Goal: Task Accomplishment & Management: Complete application form

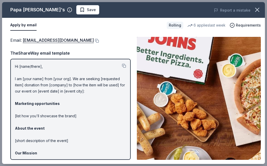
drag, startPoint x: 15, startPoint y: 64, endPoint x: 20, endPoint y: 90, distance: 25.7
click at [20, 90] on p "Hi [name/there], I am [your name] from [your org]. We are seeking [requested it…" at bounding box center [70, 134] width 111 height 142
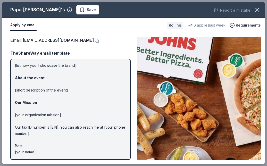
scroll to position [50, 0]
drag, startPoint x: 35, startPoint y: 152, endPoint x: 33, endPoint y: 135, distance: 17.4
click at [33, 134] on p "Hi [name/there], I am [your name] from [your org]. We are seeking [requested it…" at bounding box center [70, 84] width 111 height 142
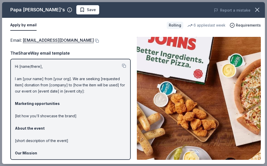
scroll to position [0, 0]
drag, startPoint x: 16, startPoint y: 71, endPoint x: 15, endPoint y: 66, distance: 4.8
click at [15, 66] on div "Hi [name/there], I am [your name] from [your org]. We are seeking [requested it…" at bounding box center [70, 109] width 120 height 101
drag, startPoint x: 15, startPoint y: 66, endPoint x: 22, endPoint y: 83, distance: 18.7
click at [22, 83] on div "Hi [name/there], I am [your name] from [your org]. We are seeking [requested it…" at bounding box center [70, 109] width 120 height 101
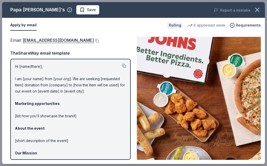
click at [20, 74] on p "Hi [name/there], I am [your name] from [your org]. We are seeking [requested it…" at bounding box center [70, 134] width 111 height 142
drag, startPoint x: 15, startPoint y: 69, endPoint x: 53, endPoint y: 151, distance: 90.5
click at [53, 151] on p "Hi [name/there], I am [your name] from [your org]. We are seeking [requested it…" at bounding box center [70, 134] width 111 height 142
click at [124, 66] on button at bounding box center [124, 66] width 4 height 4
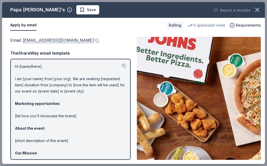
click at [61, 39] on link "foundation@papajohns.com" at bounding box center [58, 40] width 71 height 7
click at [27, 40] on link "foundation@papajohns.com" at bounding box center [58, 40] width 71 height 7
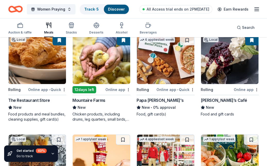
scroll to position [60, 0]
click at [15, 10] on icon "Home" at bounding box center [15, 9] width 14 height 12
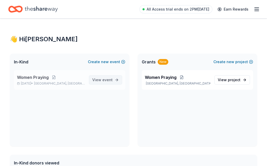
click at [97, 79] on span "View event" at bounding box center [102, 80] width 20 height 6
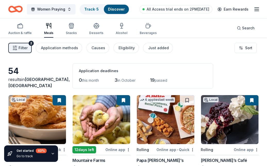
click at [257, 11] on line "button" at bounding box center [257, 11] width 4 height 0
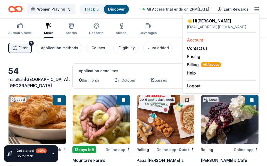
click at [213, 41] on div "Account" at bounding box center [221, 40] width 69 height 6
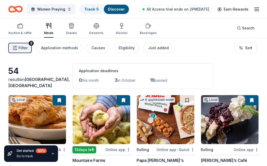
click at [256, 10] on icon "button" at bounding box center [257, 9] width 6 height 6
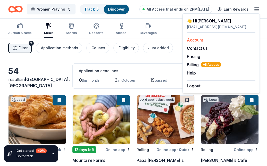
click at [202, 39] on link "Account" at bounding box center [195, 39] width 16 height 5
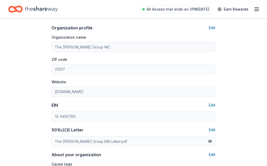
scroll to position [173, 0]
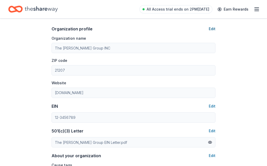
click at [214, 30] on button "Edit" at bounding box center [212, 29] width 7 height 6
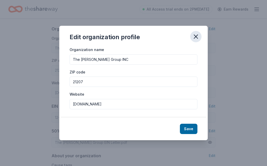
click at [196, 36] on icon "button" at bounding box center [196, 37] width 4 height 4
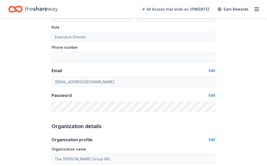
scroll to position [62, 0]
click at [213, 138] on button "Edit" at bounding box center [212, 140] width 7 height 6
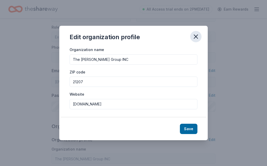
click at [196, 36] on icon "button" at bounding box center [195, 36] width 7 height 7
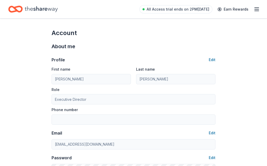
scroll to position [0, 0]
click at [18, 11] on icon "Home" at bounding box center [18, 8] width 8 height 5
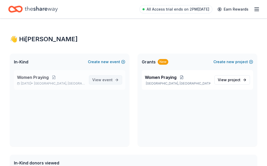
click at [103, 79] on span "event" at bounding box center [107, 80] width 10 height 4
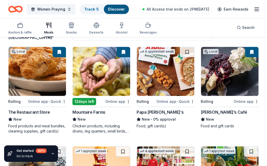
scroll to position [50, 0]
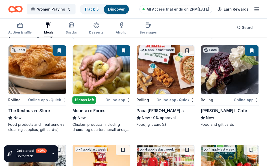
click at [243, 100] on div "Online app" at bounding box center [246, 100] width 25 height 6
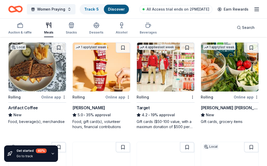
scroll to position [157, 0]
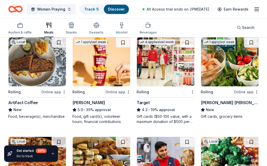
click at [47, 93] on div "Online app" at bounding box center [53, 92] width 25 height 6
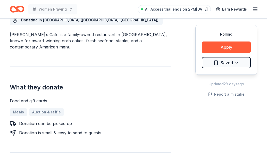
scroll to position [155, 0]
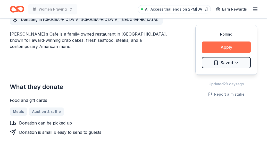
click at [220, 43] on button "Apply" at bounding box center [226, 47] width 49 height 11
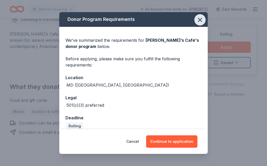
click at [200, 19] on icon "button" at bounding box center [200, 19] width 7 height 7
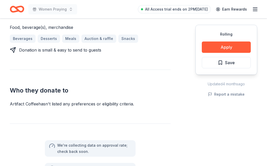
scroll to position [222, 0]
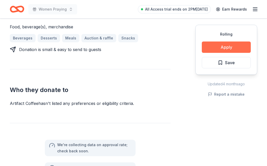
click at [224, 47] on button "Apply" at bounding box center [226, 47] width 49 height 11
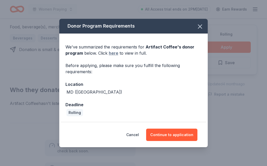
click at [114, 54] on link "here" at bounding box center [114, 53] width 10 height 6
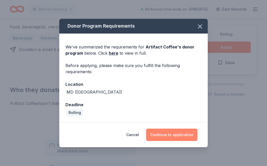
click at [171, 134] on button "Continue to application" at bounding box center [171, 135] width 51 height 12
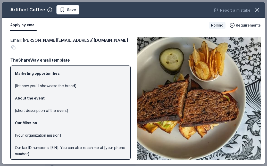
scroll to position [36, 0]
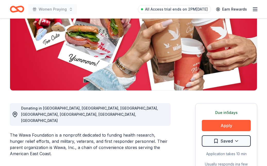
scroll to position [67, 0]
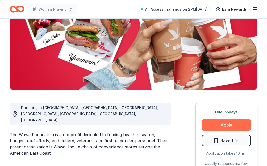
click at [215, 125] on button "Apply" at bounding box center [226, 124] width 49 height 11
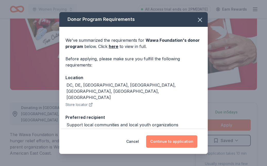
click at [180, 142] on button "Continue to application" at bounding box center [171, 141] width 51 height 12
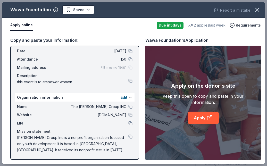
scroll to position [21, 0]
click at [62, 149] on span "[PERSON_NAME] Group Inc is a nonprofit organization focused on youth developmen…" at bounding box center [72, 144] width 111 height 19
drag, startPoint x: 61, startPoint y: 149, endPoint x: 47, endPoint y: 105, distance: 46.1
click at [47, 105] on div "Name The James Louise Group INC Website www.bmorecl.com EIN Mission statement J…" at bounding box center [75, 129] width 120 height 54
click at [51, 41] on div "Copy and paste your information:" at bounding box center [74, 40] width 129 height 7
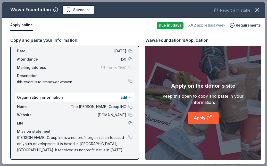
click at [41, 40] on div "Copy and paste your information:" at bounding box center [74, 40] width 129 height 7
click at [16, 50] on div "Name Women Praying Date 10/25/25 Attendance 150 Mailing address Fill in using "…" at bounding box center [75, 63] width 120 height 50
click at [16, 51] on div "Name Women Praying Date 10/25/25 Attendance 150 Mailing address Fill in using "…" at bounding box center [75, 63] width 120 height 50
drag, startPoint x: 17, startPoint y: 50, endPoint x: 18, endPoint y: 79, distance: 29.2
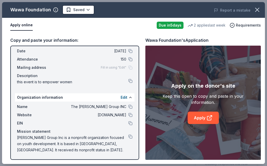
click at [18, 79] on div "Name Women Praying Date 10/25/25 Attendance 150 Mailing address Fill in using "…" at bounding box center [75, 63] width 120 height 50
click at [18, 69] on span "Mailing address" at bounding box center [34, 67] width 35 height 6
click at [18, 66] on span "Mailing address" at bounding box center [34, 67] width 35 height 6
drag, startPoint x: 17, startPoint y: 51, endPoint x: 36, endPoint y: 64, distance: 23.1
click at [36, 64] on div "Name Women Praying Date 10/25/25 Attendance 150 Mailing address Fill in using "…" at bounding box center [75, 63] width 120 height 50
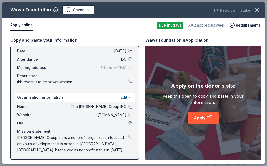
click at [131, 52] on button at bounding box center [130, 51] width 4 height 4
click at [75, 151] on span "James Louise Group Inc is a nonprofit organization focused on youth development…" at bounding box center [72, 144] width 111 height 19
click at [66, 151] on span "James Louise Group Inc is a nonprofit organization focused on youth development…" at bounding box center [72, 144] width 111 height 19
click at [19, 42] on div "Copy and paste your information:" at bounding box center [74, 40] width 129 height 7
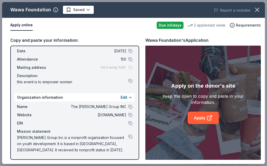
click at [18, 41] on div "Copy and paste your information:" at bounding box center [74, 40] width 129 height 7
click at [131, 98] on button at bounding box center [130, 97] width 4 height 4
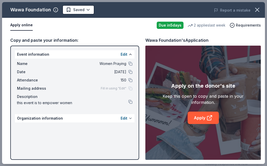
scroll to position [0, 0]
click at [129, 119] on button at bounding box center [130, 118] width 4 height 4
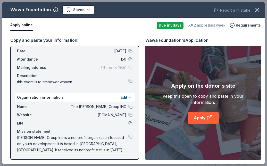
scroll to position [21, 0]
click at [57, 150] on span "James Louise Group Inc is a nonprofit organization focused on youth development…" at bounding box center [72, 144] width 111 height 19
click at [203, 117] on link "Apply" at bounding box center [203, 118] width 31 height 12
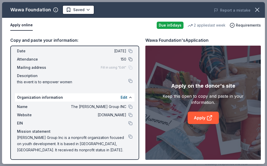
click at [130, 58] on button at bounding box center [130, 59] width 4 height 4
click at [131, 68] on div "Fill in using "Edit"" at bounding box center [117, 68] width 32 height 4
click at [130, 80] on button at bounding box center [130, 81] width 4 height 4
click at [131, 108] on button at bounding box center [130, 107] width 4 height 4
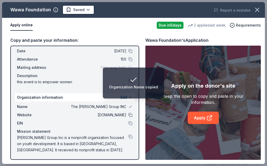
click at [132, 115] on button at bounding box center [130, 115] width 4 height 4
click at [132, 123] on button at bounding box center [130, 123] width 4 height 4
click at [130, 138] on button at bounding box center [130, 137] width 4 height 4
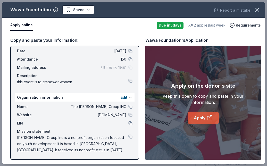
click at [200, 118] on link "Apply" at bounding box center [203, 118] width 31 height 12
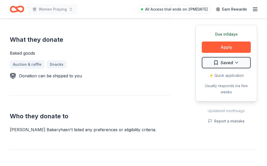
scroll to position [209, 0]
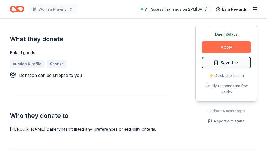
click at [216, 48] on button "Apply" at bounding box center [226, 47] width 49 height 11
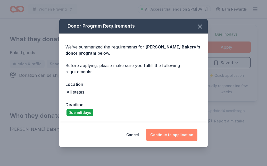
click at [174, 133] on button "Continue to application" at bounding box center [171, 135] width 51 height 12
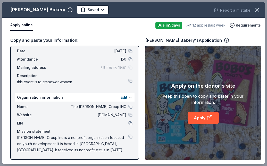
scroll to position [21, 0]
click at [202, 118] on link "Apply" at bounding box center [203, 118] width 31 height 12
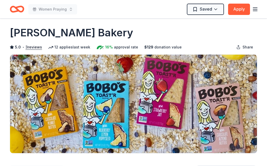
scroll to position [6, 0]
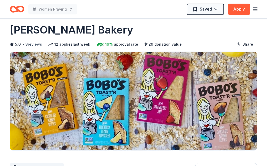
click at [39, 45] on button "3 reviews" at bounding box center [34, 44] width 17 height 6
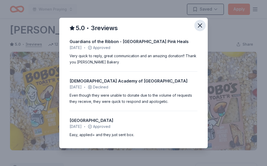
click at [200, 26] on icon "button" at bounding box center [200, 26] width 4 height 4
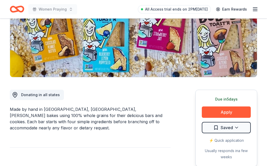
scroll to position [81, 0]
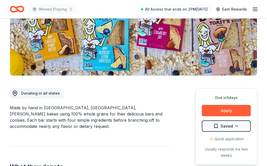
click at [220, 140] on div "⚡️ Quick application" at bounding box center [226, 139] width 49 height 6
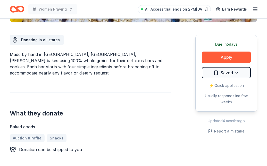
scroll to position [119, 0]
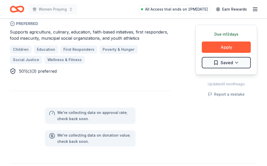
scroll to position [321, 0]
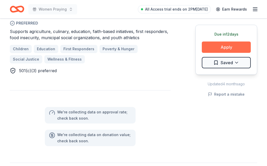
click at [215, 47] on button "Apply" at bounding box center [226, 47] width 49 height 11
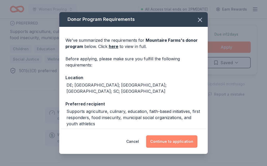
click at [171, 143] on button "Continue to application" at bounding box center [171, 141] width 51 height 12
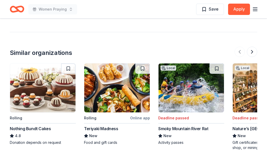
scroll to position [570, 0]
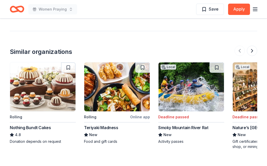
click at [46, 125] on div "Nothing Bundt Cakes" at bounding box center [30, 128] width 41 height 6
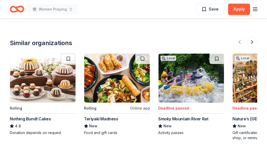
scroll to position [579, 0]
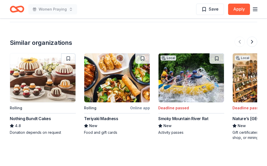
click at [137, 105] on div "Online app" at bounding box center [140, 108] width 20 height 6
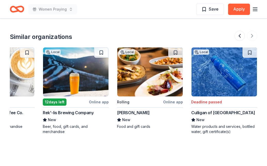
scroll to position [585, 0]
click at [177, 99] on div "Online app" at bounding box center [173, 102] width 20 height 6
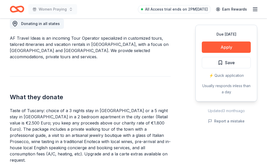
scroll to position [152, 0]
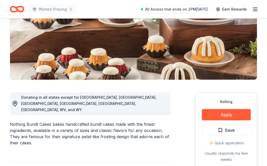
scroll to position [79, 0]
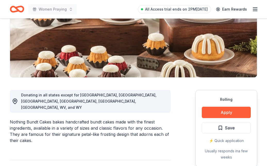
drag, startPoint x: 52, startPoint y: 110, endPoint x: 15, endPoint y: 108, distance: 36.7
click at [15, 119] on div "Nothing Bundt Cakes bakes handcrafted bundt cakes made with the finest ingredie…" at bounding box center [90, 131] width 161 height 25
click at [13, 119] on div "Nothing Bundt Cakes bakes handcrafted bundt cakes made with the finest ingredie…" at bounding box center [90, 131] width 161 height 25
drag, startPoint x: 9, startPoint y: 109, endPoint x: 43, endPoint y: 109, distance: 34.3
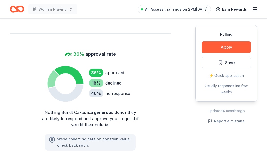
scroll to position [327, 0]
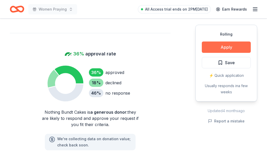
click at [223, 50] on button "Apply" at bounding box center [226, 47] width 49 height 11
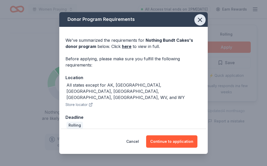
click at [200, 21] on icon "button" at bounding box center [200, 19] width 7 height 7
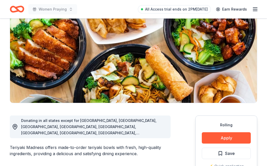
scroll to position [54, 0]
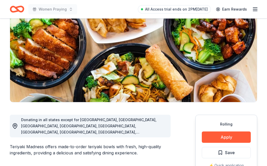
click at [114, 121] on span "Donating in all states except for [GEOGRAPHIC_DATA], [GEOGRAPHIC_DATA], [GEOGRA…" at bounding box center [88, 132] width 135 height 29
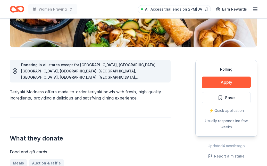
scroll to position [114, 0]
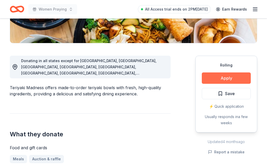
click at [231, 78] on button "Apply" at bounding box center [226, 77] width 49 height 11
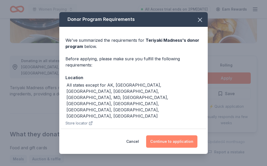
click at [180, 143] on button "Continue to application" at bounding box center [171, 141] width 51 height 12
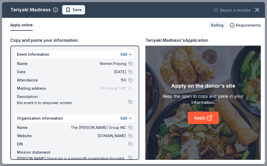
click at [70, 12] on span "Save" at bounding box center [74, 10] width 16 height 6
click at [55, 9] on icon "button" at bounding box center [55, 9] width 5 height 5
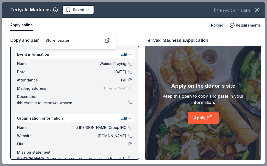
click at [147, 28] on div "Apply online" at bounding box center [107, 25] width 195 height 11
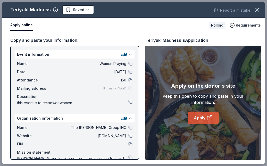
click at [198, 115] on link "Apply" at bounding box center [203, 118] width 31 height 12
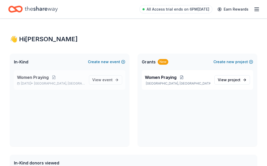
click at [37, 81] on div "Women Praying Oct 25, 2025 • Baltimore, MD" at bounding box center [51, 79] width 68 height 11
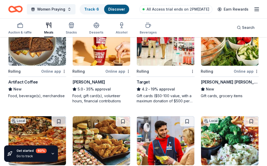
scroll to position [179, 0]
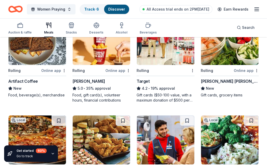
click at [109, 69] on div "Online app" at bounding box center [118, 70] width 25 height 6
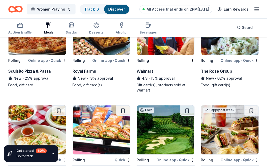
scroll to position [288, 0]
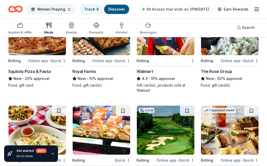
click at [159, 78] on div "4.3 • 15% approval" at bounding box center [166, 79] width 58 height 6
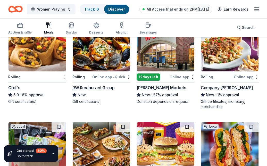
scroll to position [472, 0]
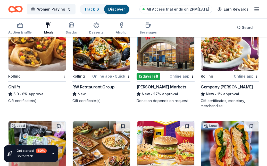
click at [36, 94] on div "5.0 • 6% approval" at bounding box center [37, 94] width 58 height 6
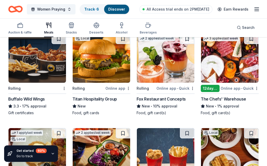
scroll to position [758, 0]
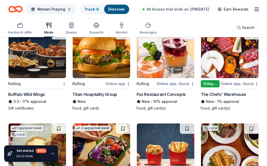
click at [31, 94] on div "Buffalo Wild Wings" at bounding box center [26, 94] width 37 height 6
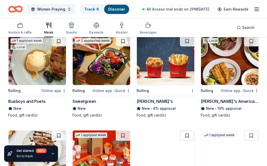
scroll to position [851, 0]
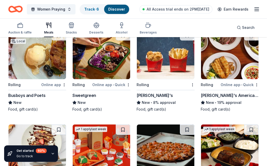
click at [145, 94] on div "Wendy's" at bounding box center [155, 95] width 36 height 6
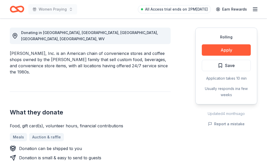
scroll to position [143, 0]
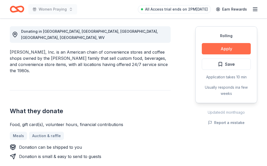
click at [213, 50] on button "Apply" at bounding box center [226, 48] width 49 height 11
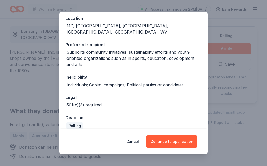
scroll to position [59, 0]
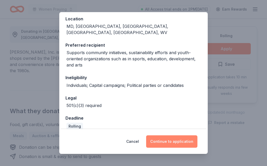
click at [174, 140] on button "Continue to application" at bounding box center [171, 141] width 51 height 12
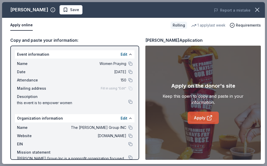
click at [211, 117] on icon at bounding box center [210, 117] width 3 height 3
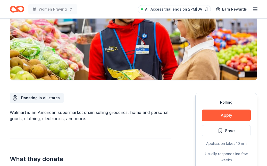
scroll to position [78, 0]
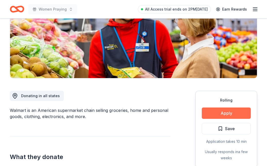
click at [212, 113] on button "Apply" at bounding box center [226, 113] width 49 height 11
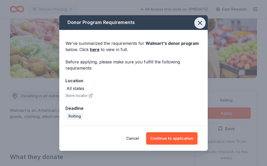
click at [201, 21] on icon "button" at bounding box center [200, 22] width 7 height 7
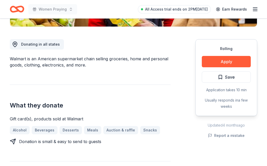
scroll to position [131, 0]
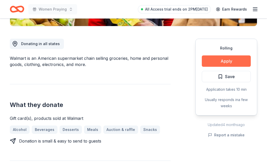
click at [210, 58] on button "Apply" at bounding box center [226, 60] width 49 height 11
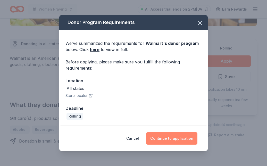
click at [178, 133] on button "Continue to application" at bounding box center [171, 138] width 51 height 12
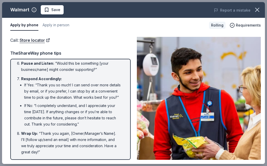
scroll to position [155, 0]
click at [86, 141] on li "Wrap Up : “Thank you again, [Owner/Manager’s Name]. I’ll [follow up/send an ema…" at bounding box center [72, 143] width 102 height 25
click at [103, 118] on li "If No: “I completely understand, and I appreciate your time today. If anything …" at bounding box center [73, 115] width 99 height 25
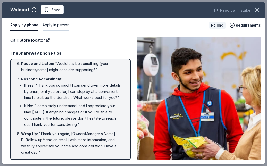
click at [54, 26] on button "Apply in person" at bounding box center [56, 25] width 27 height 11
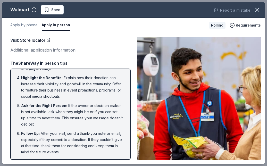
scroll to position [63, 0]
click at [255, 27] on span "Requirements" at bounding box center [248, 25] width 25 height 6
click at [32, 27] on button "Apply by phone" at bounding box center [23, 25] width 27 height 11
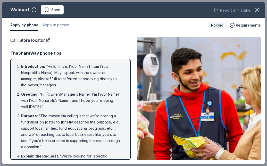
scroll to position [0, 0]
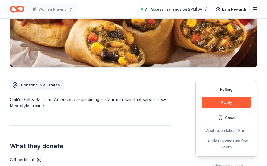
scroll to position [91, 0]
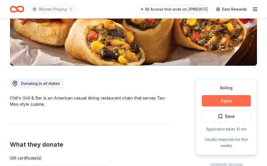
click at [213, 104] on button "Apply" at bounding box center [226, 100] width 49 height 11
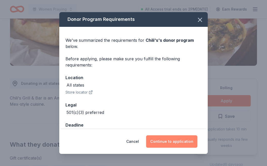
click at [174, 142] on button "Continue to application" at bounding box center [171, 141] width 51 height 12
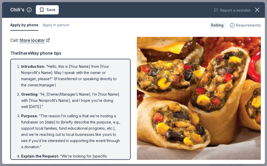
click at [253, 28] on span "Requirements" at bounding box center [248, 25] width 25 height 6
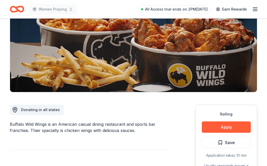
scroll to position [67, 0]
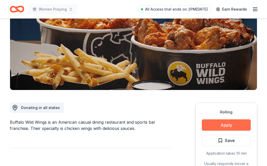
click at [213, 123] on button "Apply" at bounding box center [226, 124] width 49 height 11
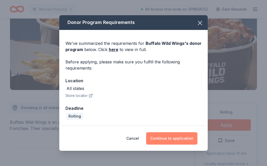
click at [176, 138] on button "Continue to application" at bounding box center [171, 138] width 51 height 12
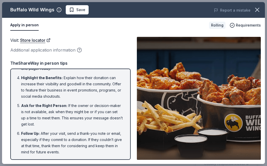
scroll to position [63, 0]
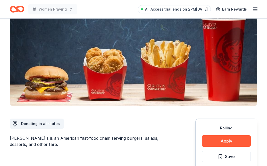
scroll to position [55, 0]
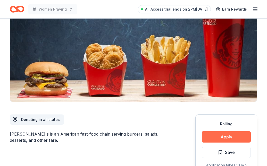
click at [213, 140] on button "Apply" at bounding box center [226, 136] width 49 height 11
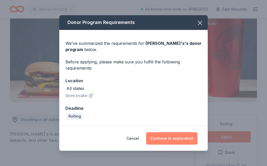
click at [189, 138] on button "Continue to application" at bounding box center [171, 138] width 51 height 12
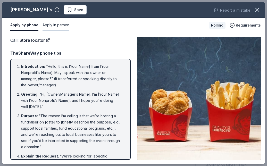
click at [47, 25] on button "Apply in person" at bounding box center [56, 25] width 27 height 11
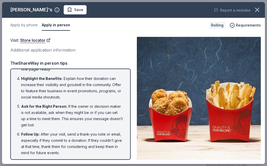
scroll to position [62, 0]
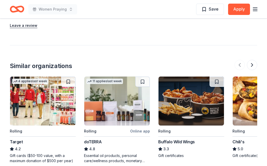
scroll to position [677, 0]
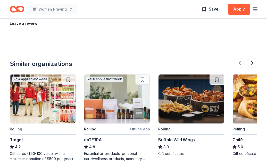
click at [20, 137] on div "Target" at bounding box center [16, 140] width 13 height 6
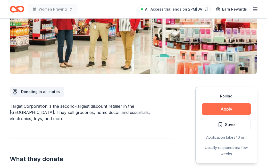
scroll to position [83, 0]
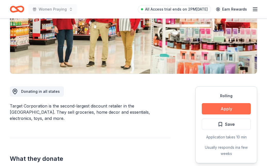
click at [220, 107] on button "Apply" at bounding box center [226, 108] width 49 height 11
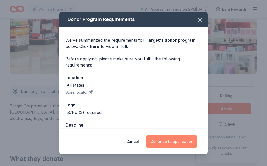
click at [183, 145] on button "Continue to application" at bounding box center [171, 141] width 51 height 12
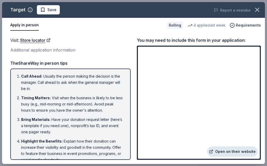
click at [213, 151] on icon at bounding box center [211, 152] width 4 height 4
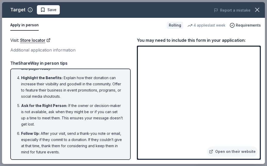
scroll to position [63, 0]
click at [232, 152] on link "Open on their website" at bounding box center [232, 152] width 51 height 10
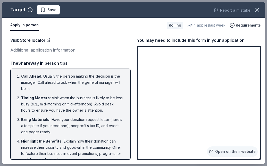
scroll to position [0, 0]
click at [207, 27] on div "4 applies last week" at bounding box center [207, 25] width 38 height 6
click at [248, 24] on span "Requirements" at bounding box center [248, 25] width 25 height 6
click at [106, 54] on div "Visit : Store locator Additional application information TheShareWay in person …" at bounding box center [70, 98] width 120 height 123
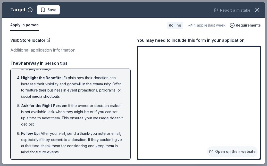
scroll to position [63, 0]
